Goal: Feedback & Contribution: Leave review/rating

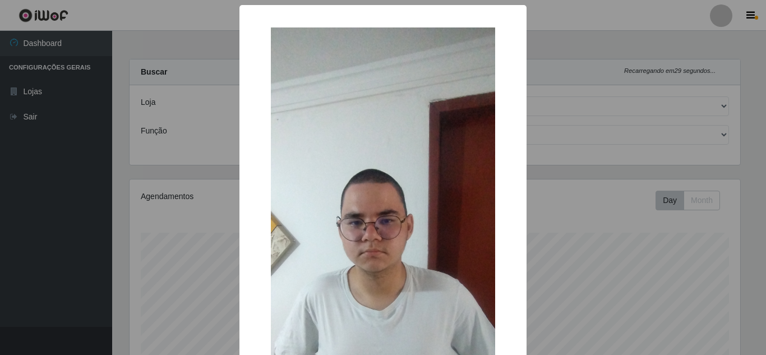
select select "397"
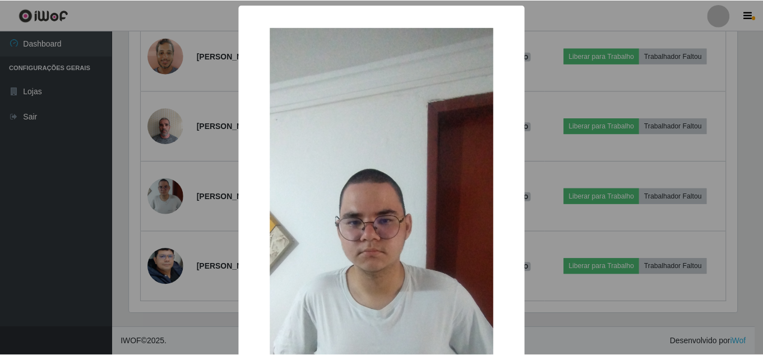
scroll to position [233, 611]
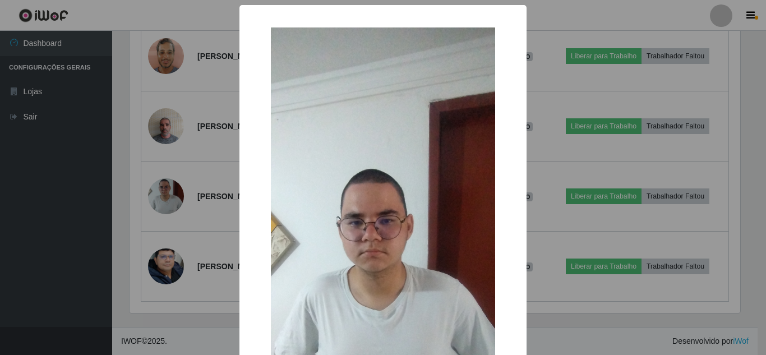
click at [601, 320] on div "× OK Cancel" at bounding box center [383, 177] width 766 height 355
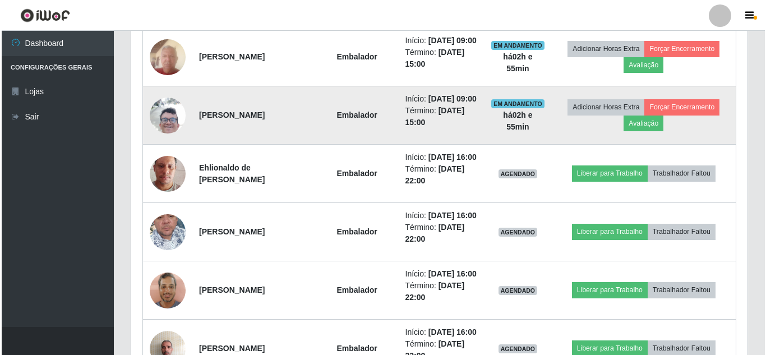
scroll to position [989, 0]
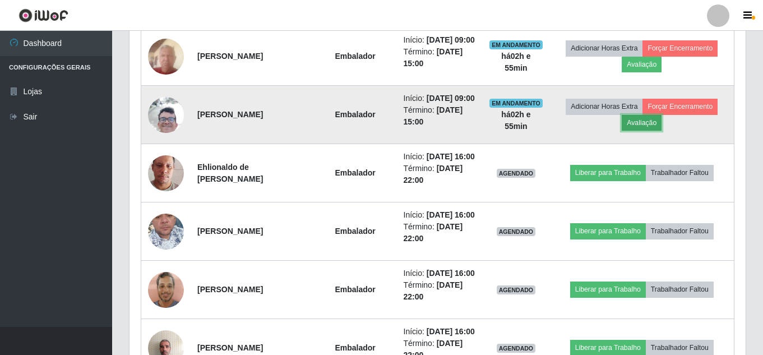
click at [644, 131] on button "Avaliação" at bounding box center [642, 123] width 40 height 16
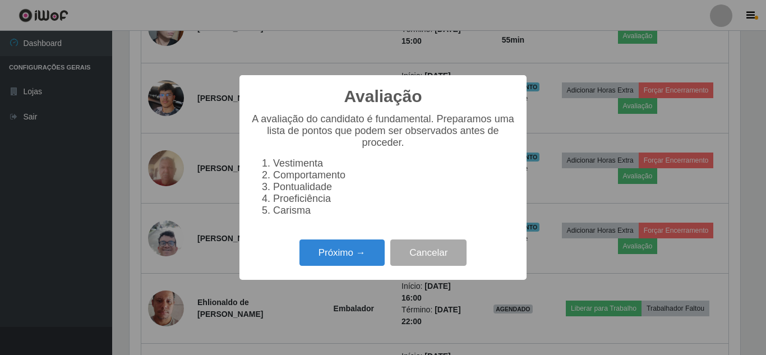
scroll to position [233, 611]
click at [367, 253] on button "Próximo →" at bounding box center [341, 252] width 85 height 26
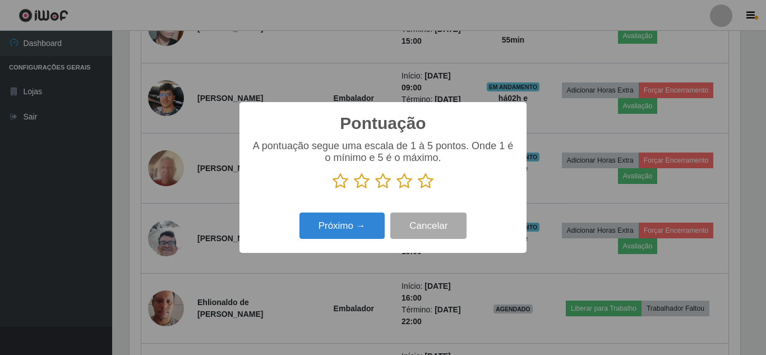
drag, startPoint x: 423, startPoint y: 180, endPoint x: 407, endPoint y: 198, distance: 24.2
click at [424, 181] on icon at bounding box center [426, 181] width 16 height 17
click at [418, 190] on input "radio" at bounding box center [418, 190] width 0 height 0
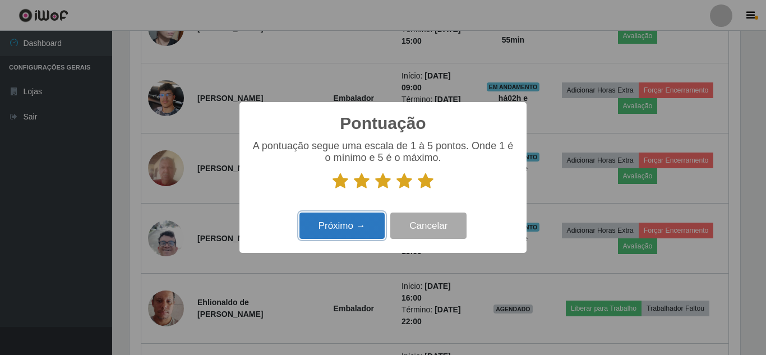
click at [366, 219] on button "Próximo →" at bounding box center [341, 226] width 85 height 26
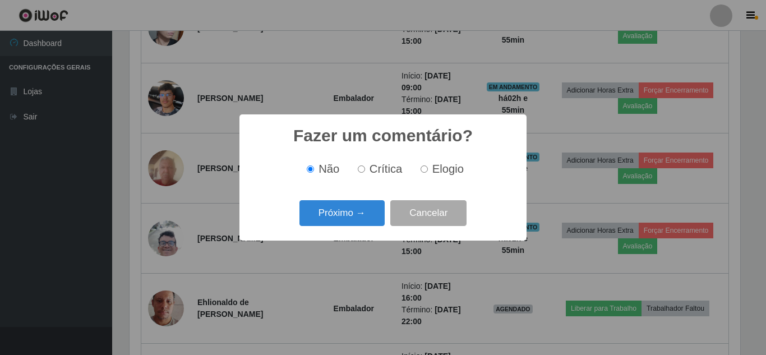
click at [366, 219] on button "Próximo →" at bounding box center [341, 213] width 85 height 26
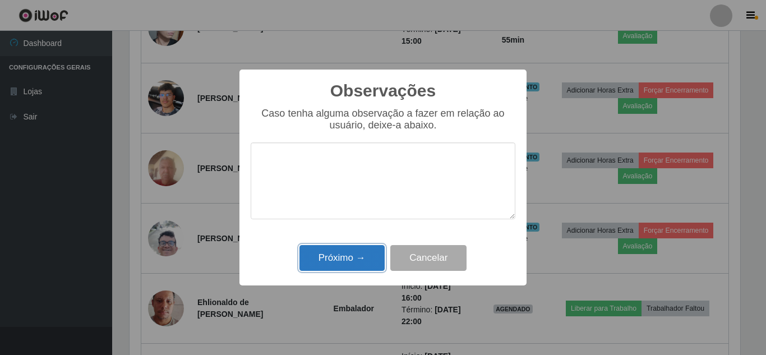
click at [361, 252] on button "Próximo →" at bounding box center [341, 258] width 85 height 26
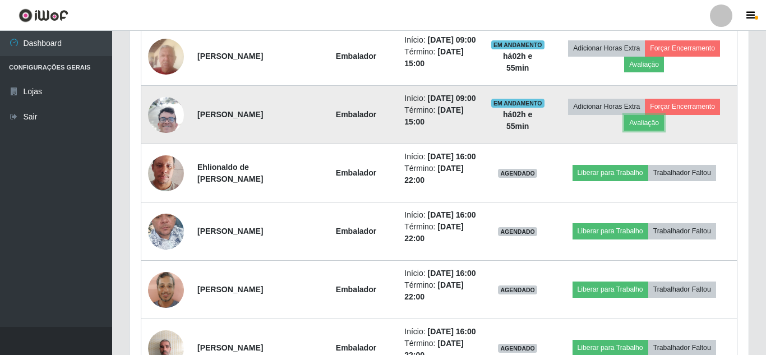
scroll to position [233, 616]
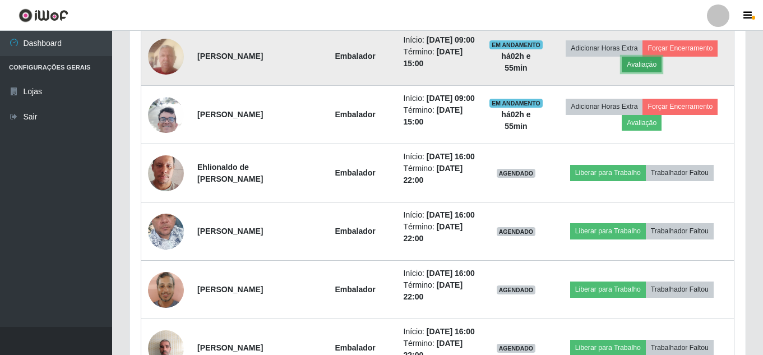
click at [640, 72] on button "Avaliação" at bounding box center [642, 65] width 40 height 16
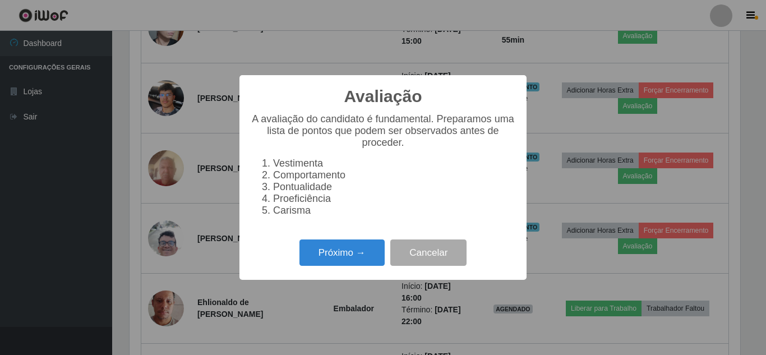
scroll to position [233, 611]
click at [358, 255] on button "Próximo →" at bounding box center [341, 252] width 85 height 26
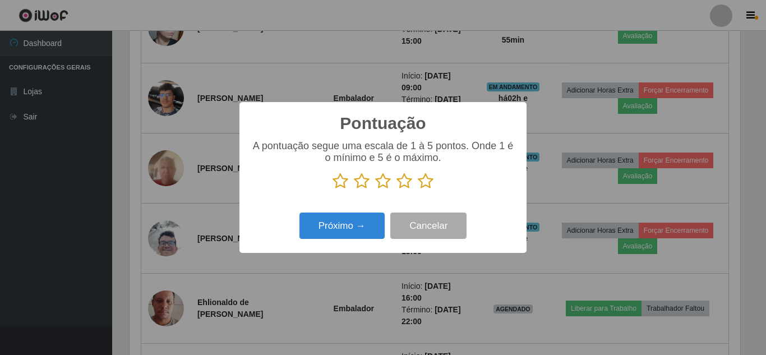
scroll to position [560528, 560150]
click at [426, 183] on icon at bounding box center [426, 181] width 16 height 17
click at [418, 190] on input "radio" at bounding box center [418, 190] width 0 height 0
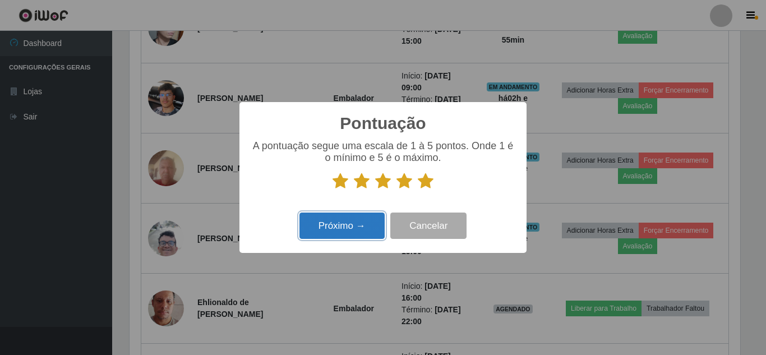
click at [367, 222] on button "Próximo →" at bounding box center [341, 226] width 85 height 26
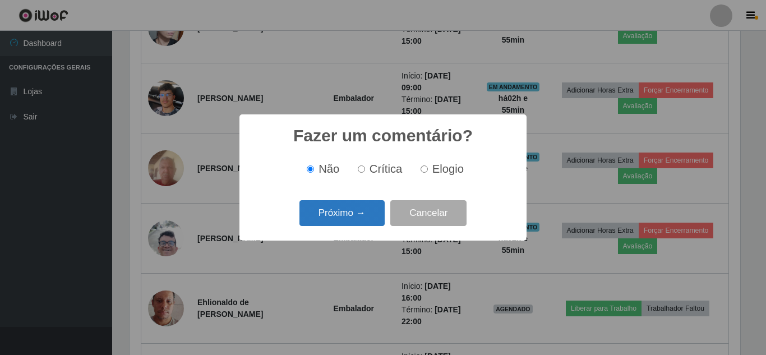
click at [366, 222] on button "Próximo →" at bounding box center [341, 213] width 85 height 26
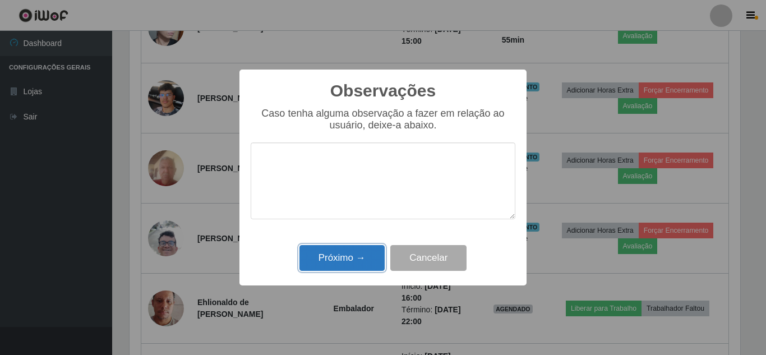
click at [362, 248] on button "Próximo →" at bounding box center [341, 258] width 85 height 26
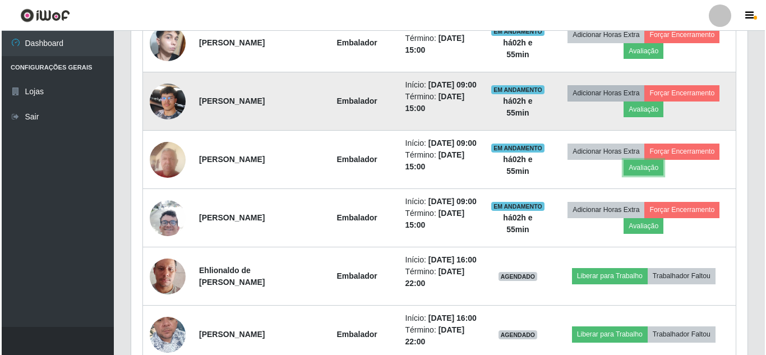
scroll to position [877, 0]
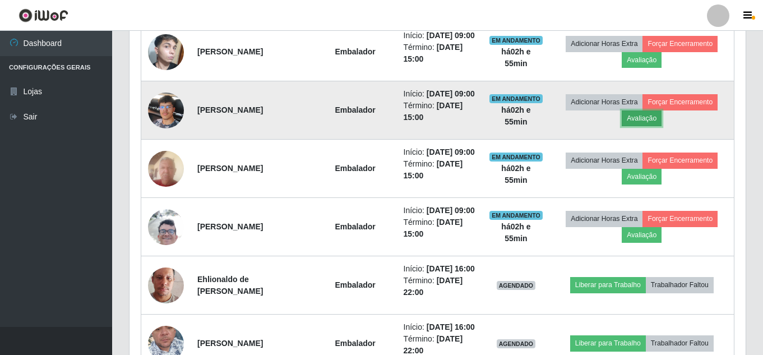
click at [637, 126] on button "Avaliação" at bounding box center [642, 118] width 40 height 16
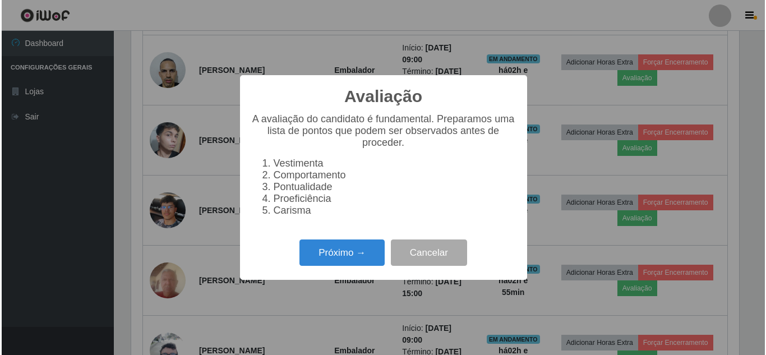
scroll to position [233, 611]
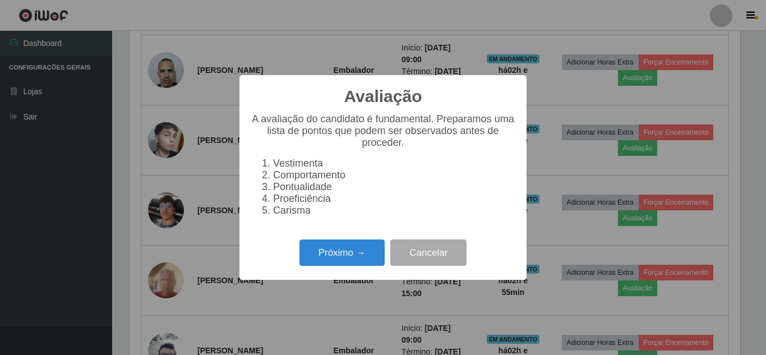
click at [370, 243] on div "Próximo → Cancelar" at bounding box center [383, 253] width 265 height 32
click at [368, 249] on button "Próximo →" at bounding box center [341, 252] width 85 height 26
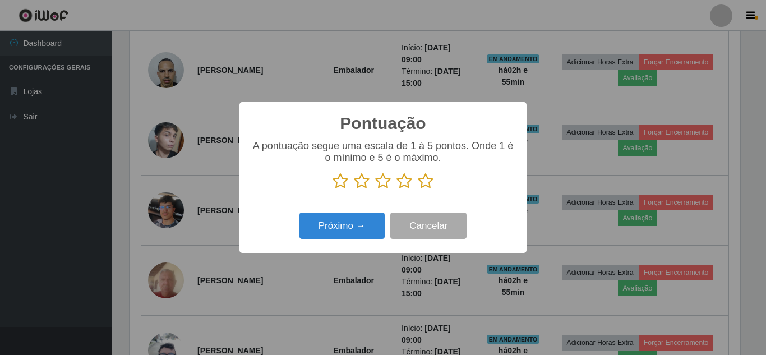
drag, startPoint x: 430, startPoint y: 183, endPoint x: 391, endPoint y: 207, distance: 45.1
click at [428, 184] on icon at bounding box center [426, 181] width 16 height 17
click at [418, 190] on input "radio" at bounding box center [418, 190] width 0 height 0
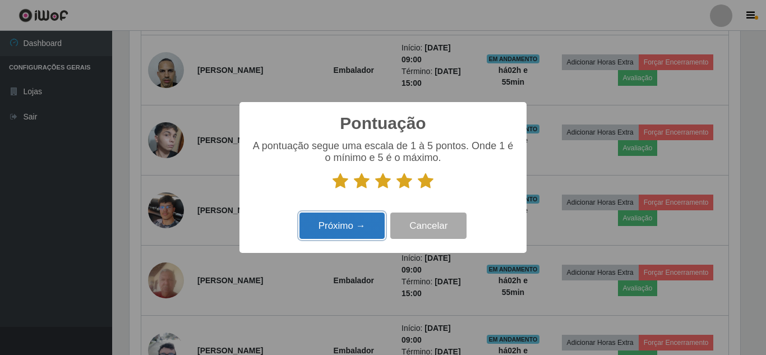
click at [356, 225] on button "Próximo →" at bounding box center [341, 226] width 85 height 26
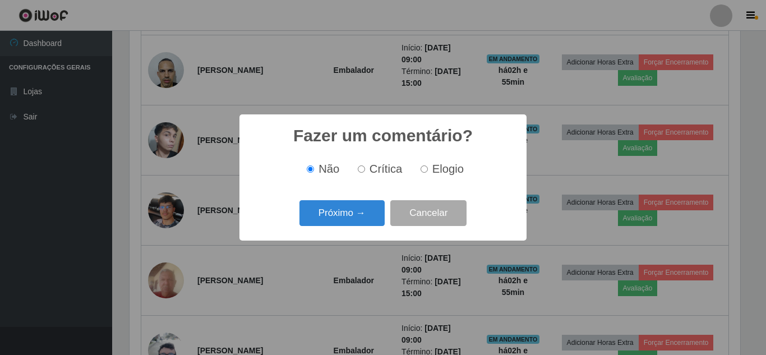
click at [356, 224] on button "Próximo →" at bounding box center [341, 213] width 85 height 26
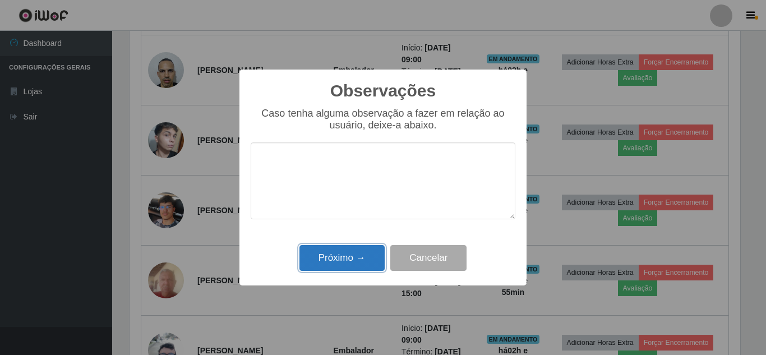
drag, startPoint x: 357, startPoint y: 261, endPoint x: 399, endPoint y: 259, distance: 42.1
click at [360, 262] on button "Próximo →" at bounding box center [341, 258] width 85 height 26
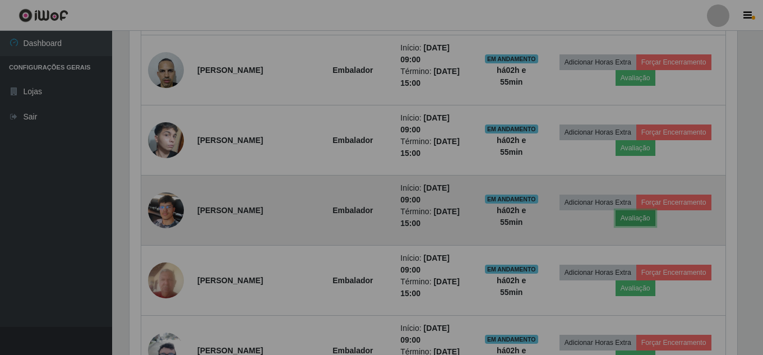
scroll to position [233, 616]
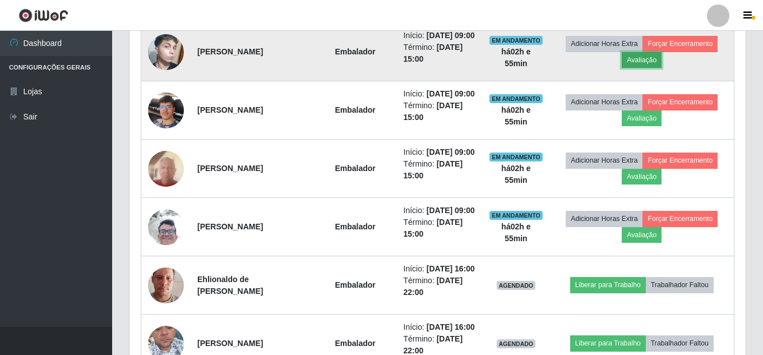
click at [648, 68] on button "Avaliação" at bounding box center [642, 60] width 40 height 16
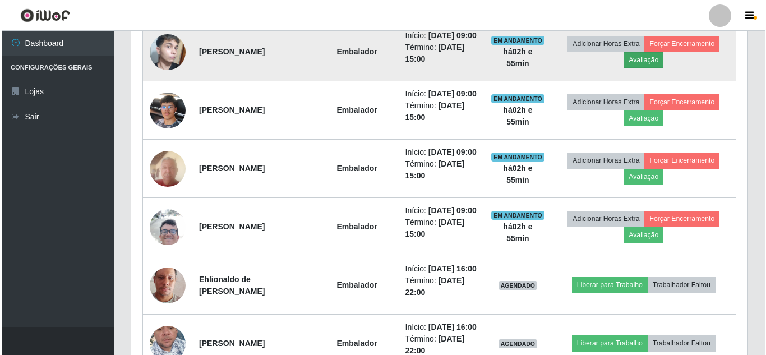
scroll to position [233, 611]
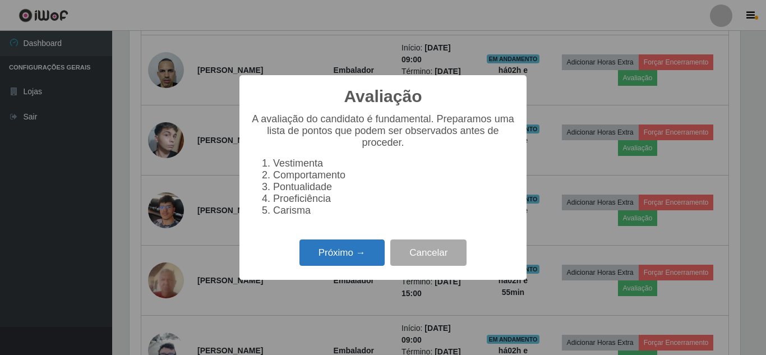
click at [354, 256] on button "Próximo →" at bounding box center [341, 252] width 85 height 26
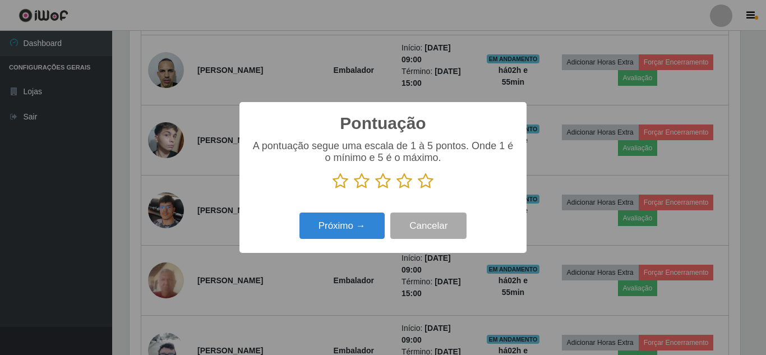
click at [426, 180] on icon at bounding box center [426, 181] width 16 height 17
click at [418, 190] on input "radio" at bounding box center [418, 190] width 0 height 0
click at [366, 211] on div "Próximo → Cancelar" at bounding box center [383, 226] width 265 height 32
click at [362, 214] on div "Próximo → Cancelar" at bounding box center [383, 226] width 265 height 32
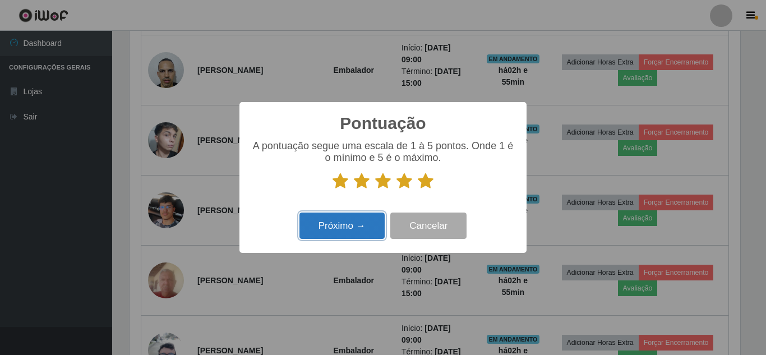
click at [362, 216] on button "Próximo →" at bounding box center [341, 226] width 85 height 26
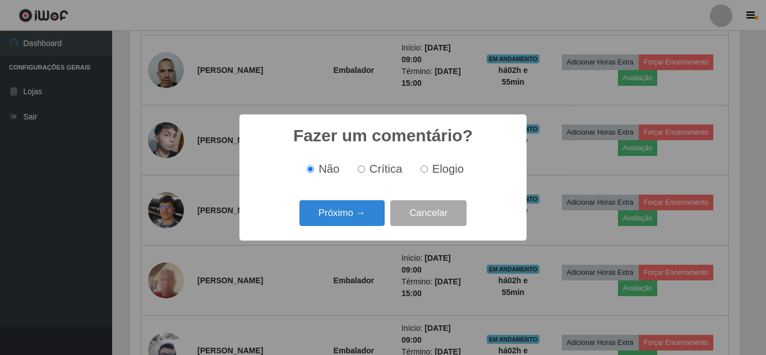
click at [360, 220] on button "Próximo →" at bounding box center [341, 213] width 85 height 26
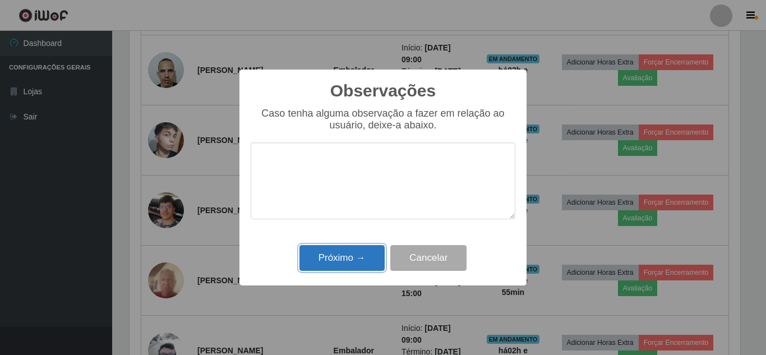
click at [354, 253] on button "Próximo →" at bounding box center [341, 258] width 85 height 26
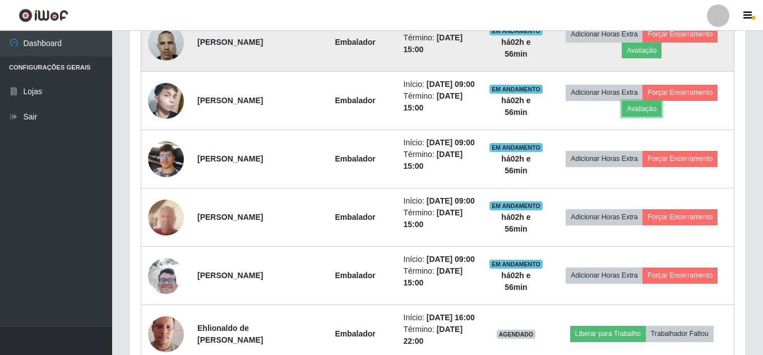
scroll to position [0, 0]
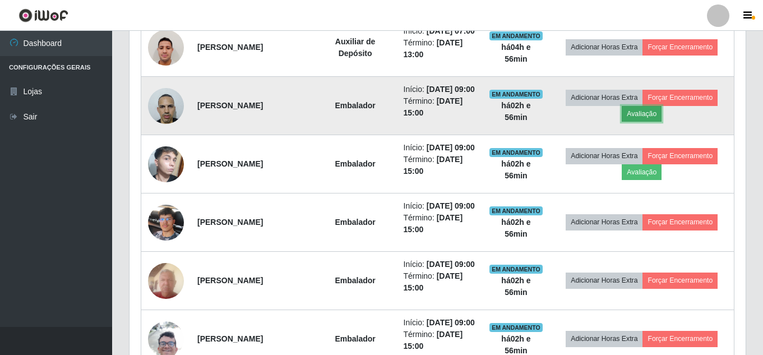
click at [651, 122] on button "Avaliação" at bounding box center [642, 114] width 40 height 16
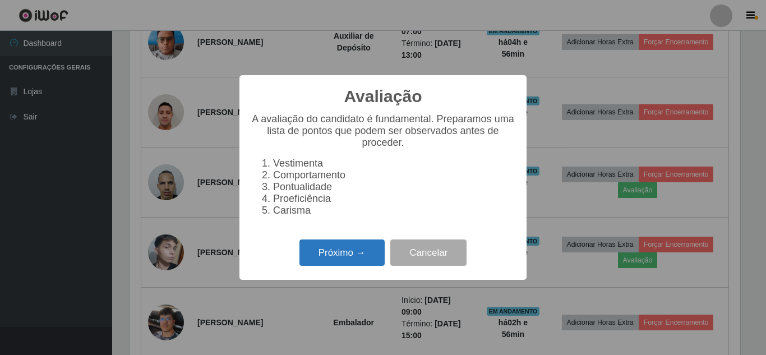
click at [348, 259] on button "Próximo →" at bounding box center [341, 252] width 85 height 26
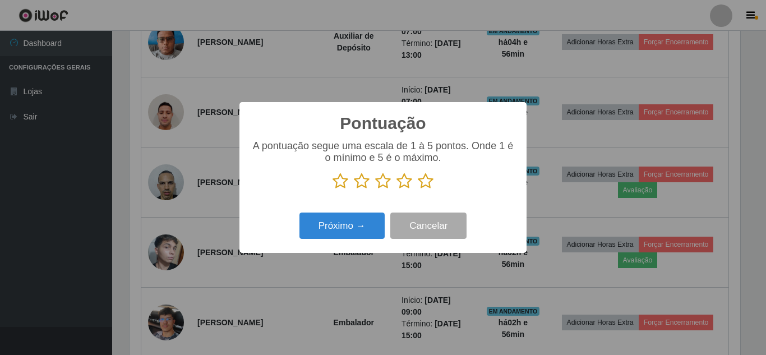
drag, startPoint x: 426, startPoint y: 173, endPoint x: 412, endPoint y: 192, distance: 24.0
click at [426, 176] on div "A pontuação segue uma escala de 1 à 5 pontos. Onde 1 é o mínimo e 5 é o máximo." at bounding box center [383, 164] width 265 height 49
click at [423, 186] on icon at bounding box center [426, 181] width 16 height 17
click at [418, 190] on input "radio" at bounding box center [418, 190] width 0 height 0
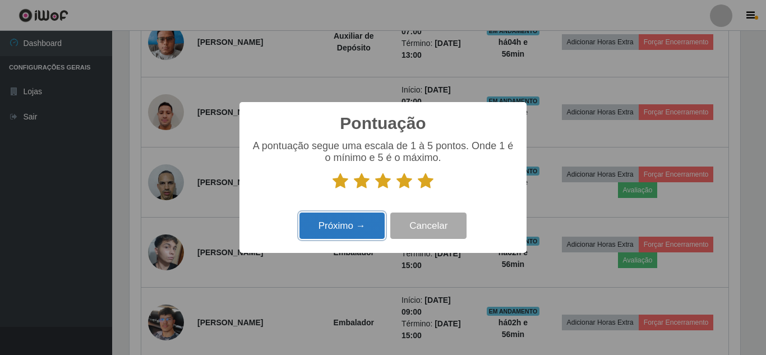
click at [352, 221] on button "Próximo →" at bounding box center [341, 226] width 85 height 26
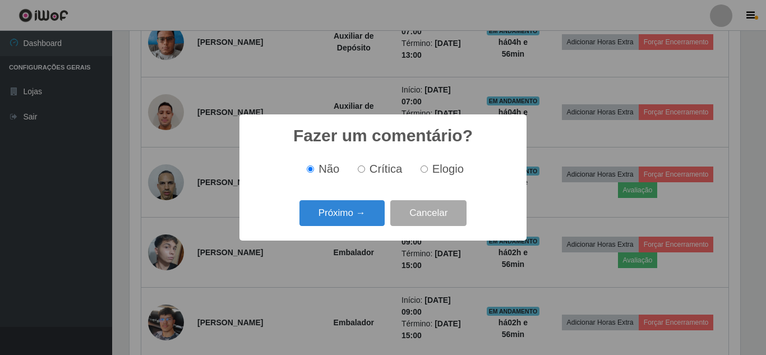
click at [352, 221] on button "Próximo →" at bounding box center [341, 213] width 85 height 26
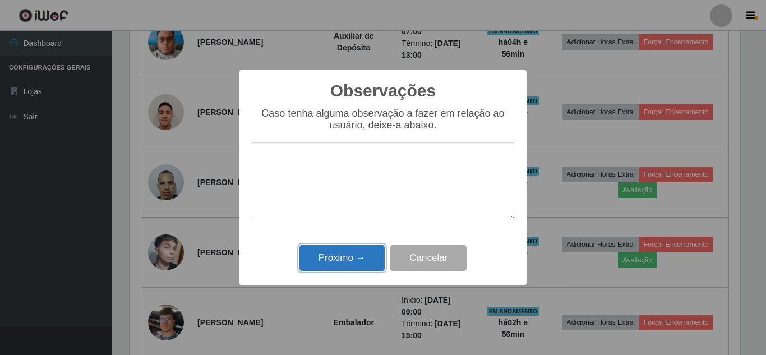
click at [347, 248] on button "Próximo →" at bounding box center [341, 258] width 85 height 26
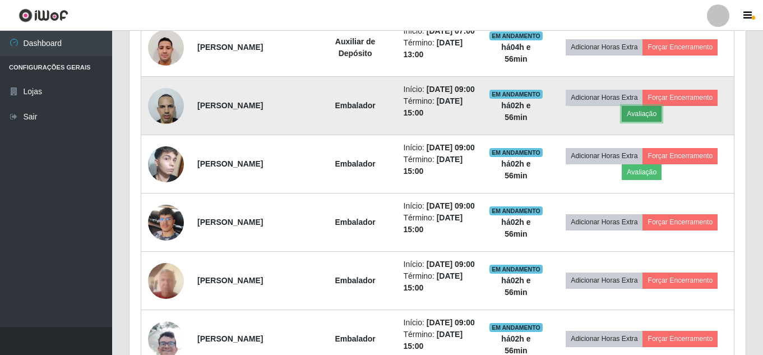
click at [637, 122] on button "Avaliação" at bounding box center [642, 114] width 40 height 16
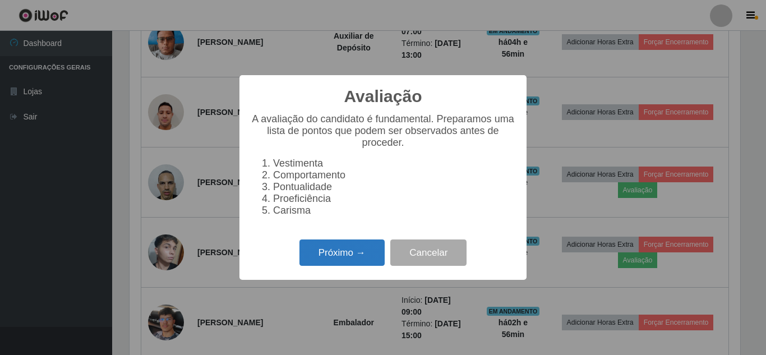
click at [336, 259] on button "Próximo →" at bounding box center [341, 252] width 85 height 26
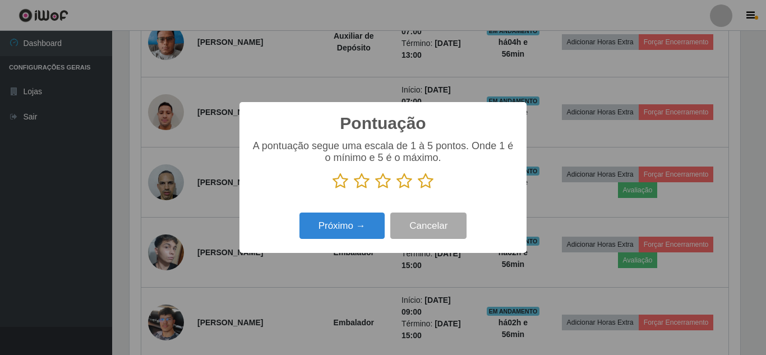
drag, startPoint x: 424, startPoint y: 182, endPoint x: 375, endPoint y: 209, distance: 56.4
click at [424, 182] on icon at bounding box center [426, 181] width 16 height 17
click at [418, 190] on input "radio" at bounding box center [418, 190] width 0 height 0
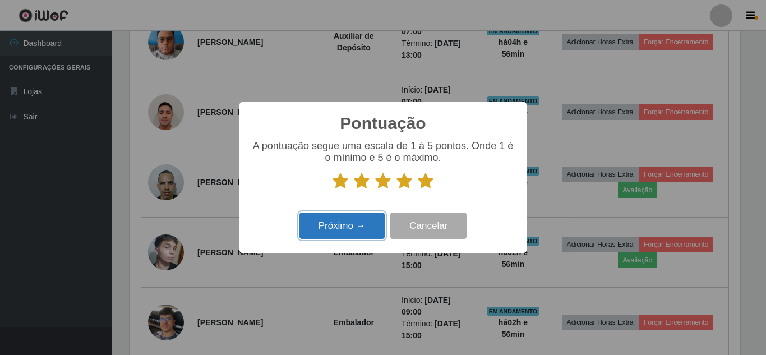
click at [356, 223] on button "Próximo →" at bounding box center [341, 226] width 85 height 26
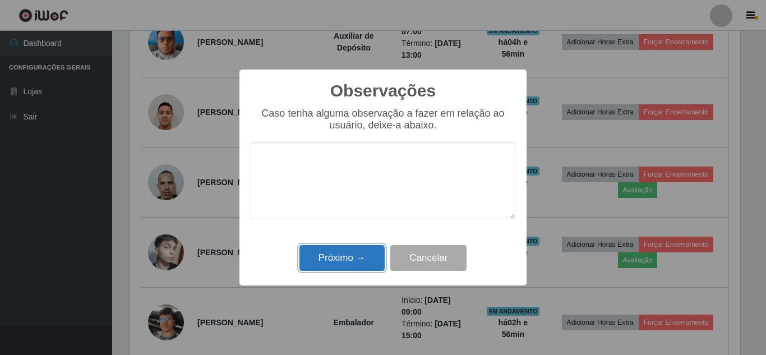
click at [348, 261] on button "Próximo →" at bounding box center [341, 258] width 85 height 26
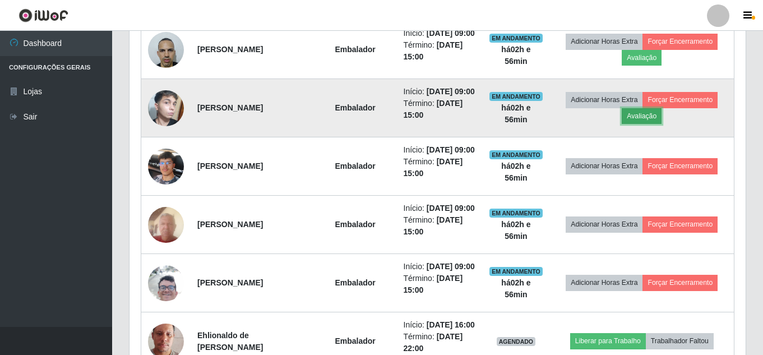
click at [642, 124] on button "Avaliação" at bounding box center [642, 116] width 40 height 16
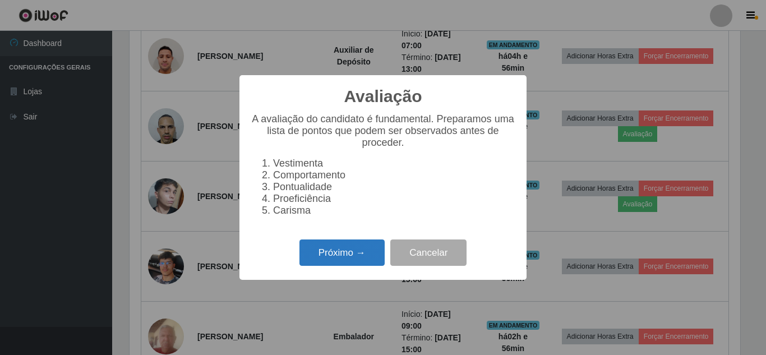
click at [357, 249] on button "Próximo →" at bounding box center [341, 252] width 85 height 26
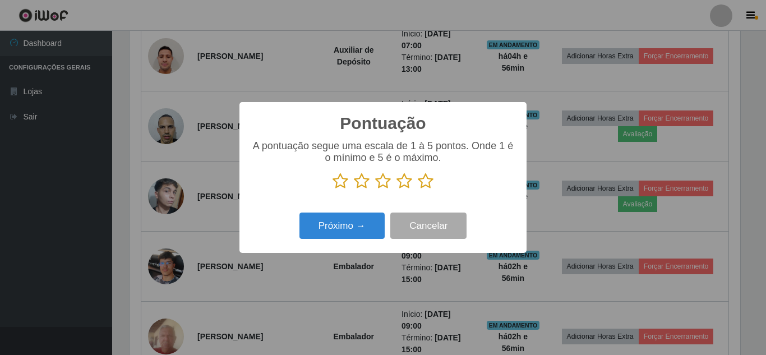
click at [424, 181] on icon at bounding box center [426, 181] width 16 height 17
click at [418, 190] on input "radio" at bounding box center [418, 190] width 0 height 0
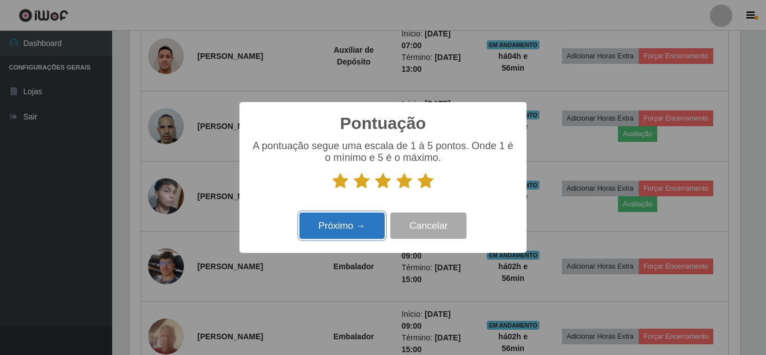
click at [352, 234] on button "Próximo →" at bounding box center [341, 226] width 85 height 26
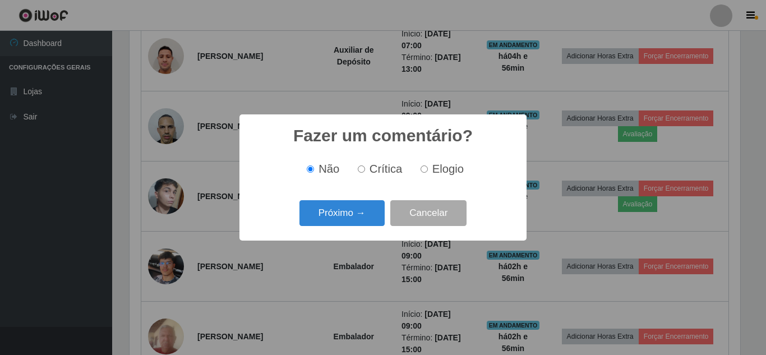
click at [356, 220] on button "Próximo →" at bounding box center [341, 213] width 85 height 26
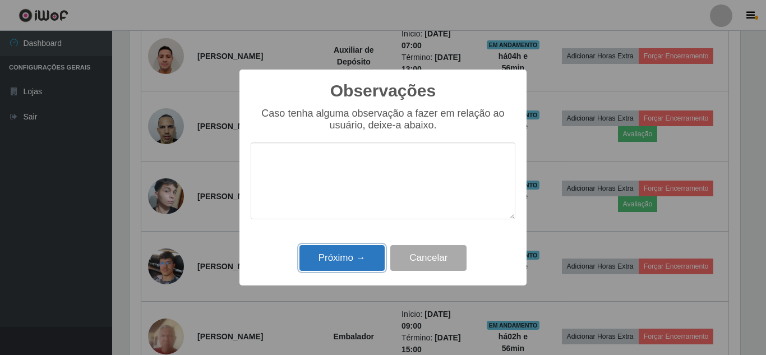
click at [358, 248] on button "Próximo →" at bounding box center [341, 258] width 85 height 26
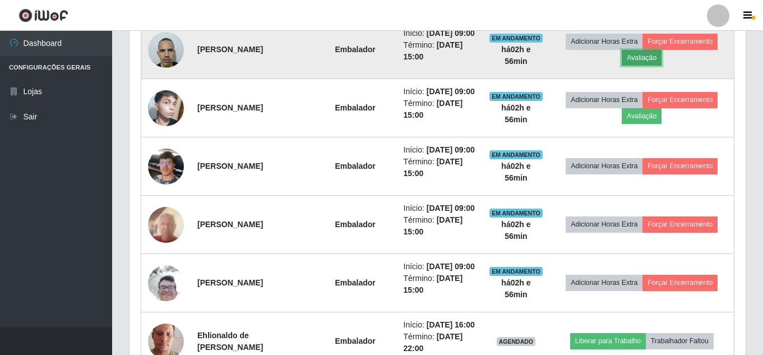
click at [638, 66] on button "Avaliação" at bounding box center [642, 58] width 40 height 16
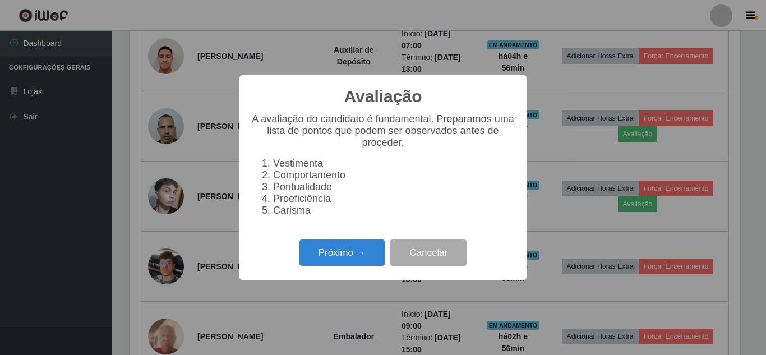
drag, startPoint x: 362, startPoint y: 251, endPoint x: 370, endPoint y: 238, distance: 14.8
click at [367, 243] on div "Próximo → Cancelar" at bounding box center [383, 253] width 265 height 32
click at [357, 252] on button "Próximo →" at bounding box center [341, 252] width 85 height 26
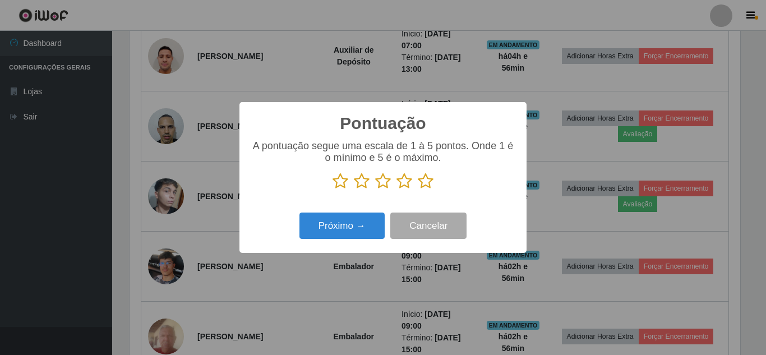
click at [423, 182] on icon at bounding box center [426, 181] width 16 height 17
click at [418, 190] on input "radio" at bounding box center [418, 190] width 0 height 0
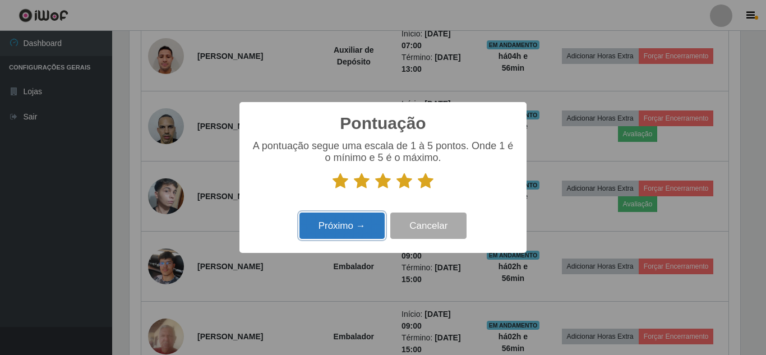
click at [362, 217] on button "Próximo →" at bounding box center [341, 226] width 85 height 26
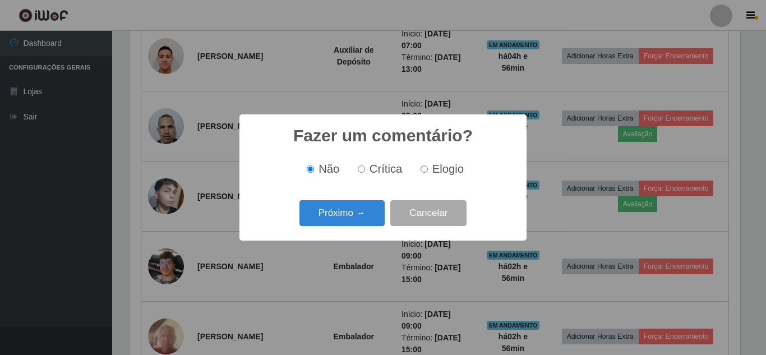
click at [362, 217] on button "Próximo →" at bounding box center [341, 213] width 85 height 26
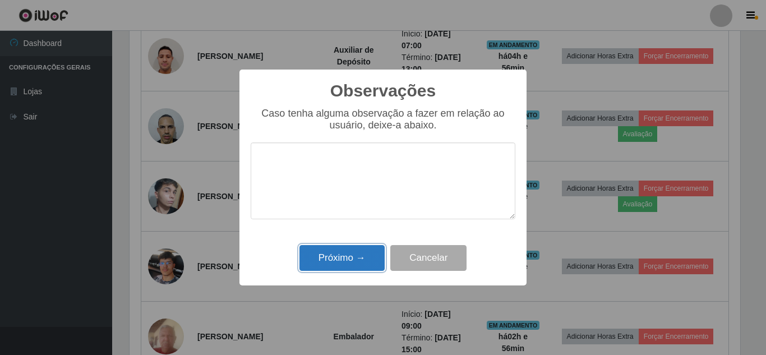
click at [356, 254] on button "Próximo →" at bounding box center [341, 258] width 85 height 26
